Goal: Navigation & Orientation: Understand site structure

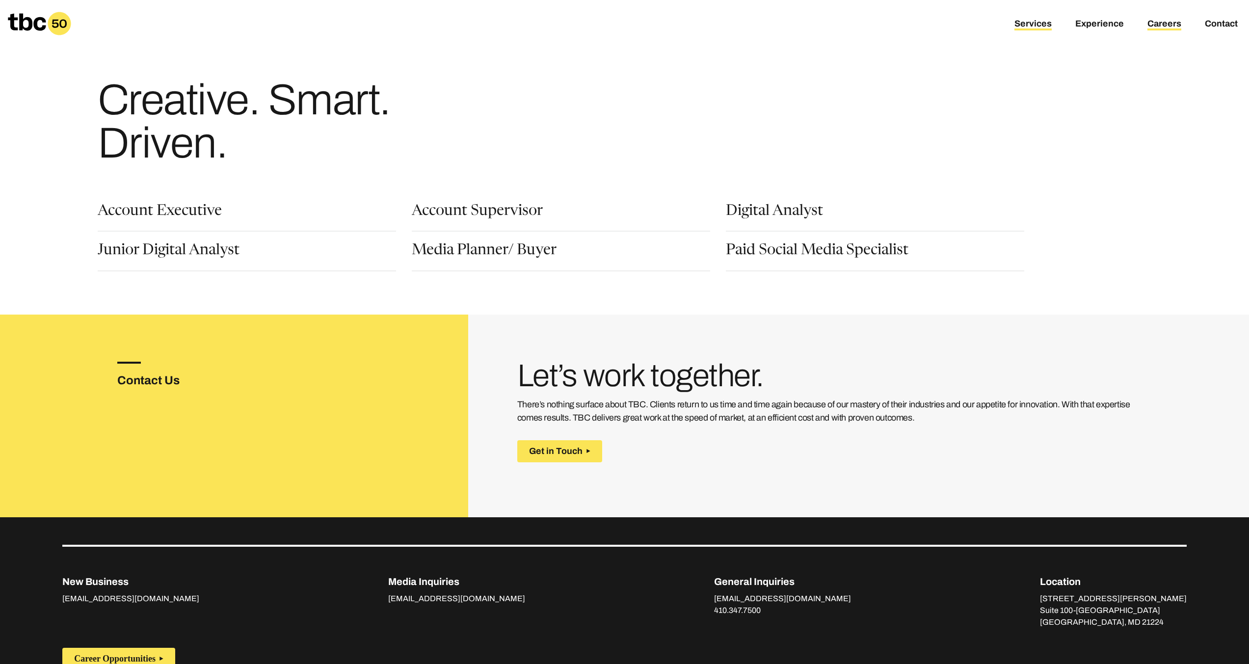
click at [1020, 30] on link "Services" at bounding box center [1033, 25] width 37 height 12
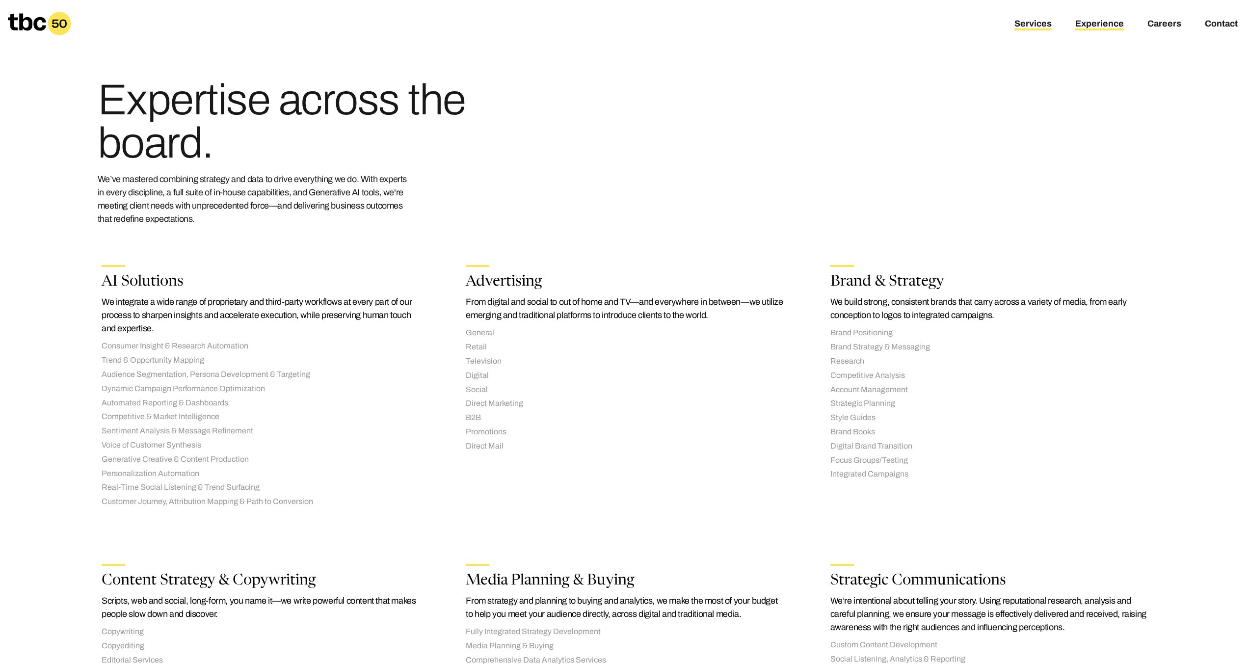
click at [1096, 26] on link "Experience" at bounding box center [1100, 25] width 49 height 12
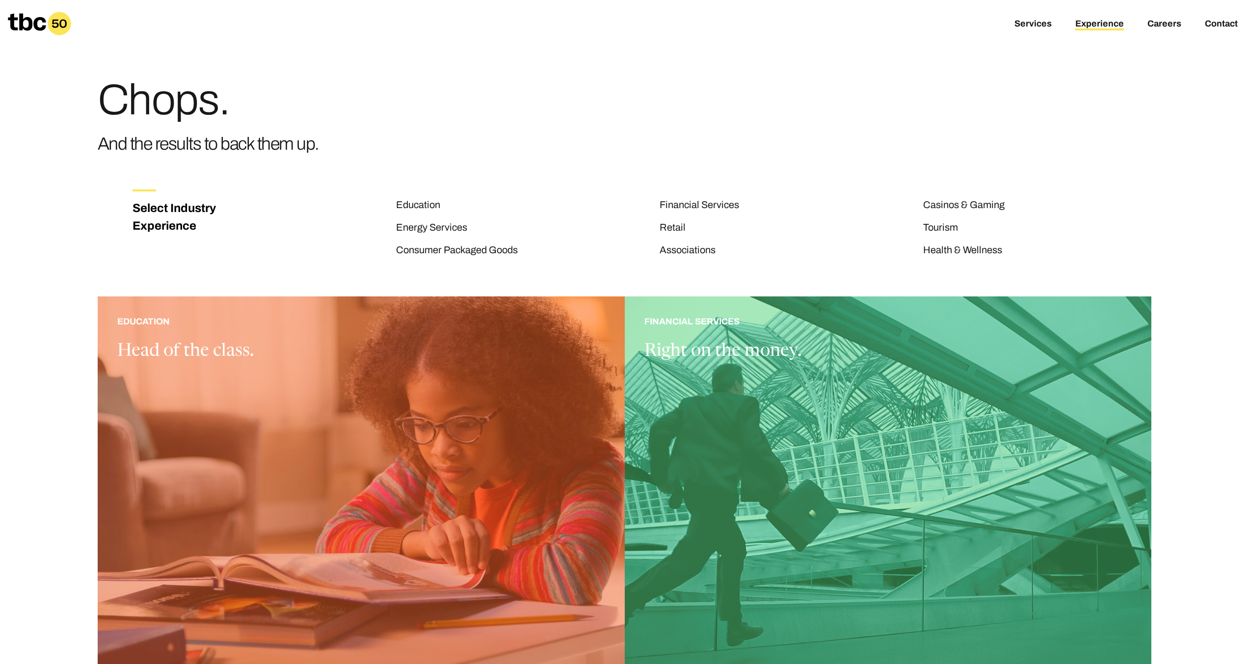
click at [48, 22] on icon at bounding box center [59, 23] width 23 height 23
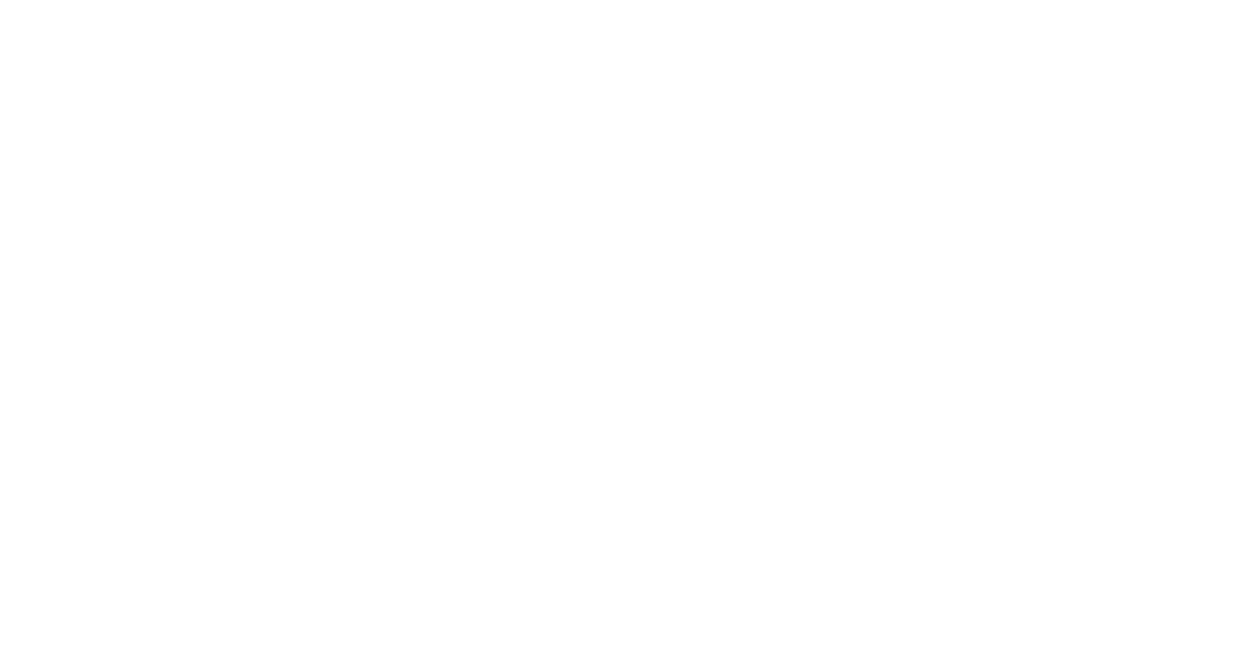
scroll to position [21, 0]
